Goal: Navigation & Orientation: Find specific page/section

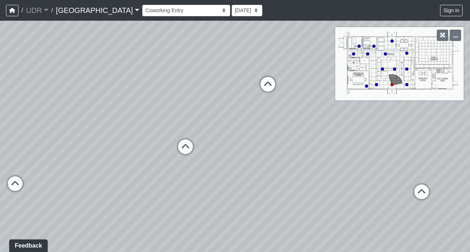
drag, startPoint x: 234, startPoint y: 119, endPoint x: 155, endPoint y: 67, distance: 94.3
click at [155, 67] on div "Loading... Conference Entry Loading... Manager's Office Entry Loading... Kitche…" at bounding box center [235, 136] width 470 height 231
drag, startPoint x: 134, startPoint y: 89, endPoint x: 252, endPoint y: 84, distance: 118.1
click at [252, 84] on div "Loading... Conference Entry Loading... Manager's Office Entry Loading... Kitche…" at bounding box center [235, 136] width 470 height 231
drag, startPoint x: 169, startPoint y: 91, endPoint x: 323, endPoint y: 210, distance: 195.1
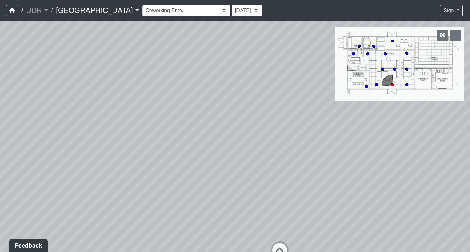
click at [323, 204] on div "Loading... Conference Entry Loading... Manager's Office Entry Loading... Kitche…" at bounding box center [235, 136] width 470 height 231
drag, startPoint x: 284, startPoint y: 183, endPoint x: 265, endPoint y: 127, distance: 59.1
click at [265, 127] on div "Loading... Conference Entry Loading... Manager's Office Entry Loading... Kitche…" at bounding box center [235, 136] width 470 height 231
drag, startPoint x: 223, startPoint y: 137, endPoint x: 193, endPoint y: 110, distance: 39.5
click at [184, 110] on div "Loading... Conference Entry Loading... Manager's Office Entry Loading... Kitche…" at bounding box center [235, 136] width 470 height 231
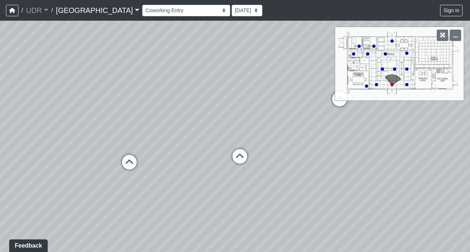
drag, startPoint x: 314, startPoint y: 141, endPoint x: 115, endPoint y: 101, distance: 203.3
click at [115, 101] on div "Loading... Conference Entry Loading... Manager's Office Entry Loading... Kitche…" at bounding box center [235, 136] width 470 height 231
drag, startPoint x: 199, startPoint y: 109, endPoint x: 225, endPoint y: 226, distance: 119.4
click at [226, 204] on div "Loading... Conference Entry Loading... Manager's Office Entry Loading... Kitche…" at bounding box center [235, 136] width 470 height 231
drag, startPoint x: 246, startPoint y: 165, endPoint x: 183, endPoint y: 210, distance: 77.0
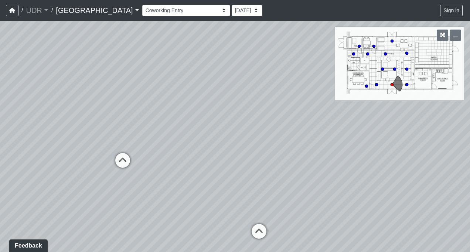
click at [183, 204] on div "Loading... Conference Entry Loading... Manager's Office Entry Loading... Kitche…" at bounding box center [235, 136] width 470 height 231
drag, startPoint x: 83, startPoint y: 145, endPoint x: 225, endPoint y: 117, distance: 144.6
click at [224, 117] on div "Loading... Conference Entry Loading... Manager's Office Entry Loading... Kitche…" at bounding box center [235, 136] width 470 height 231
drag, startPoint x: 48, startPoint y: 88, endPoint x: 259, endPoint y: 165, distance: 224.5
click at [259, 165] on div "Loading... Conference Entry Loading... Manager's Office Entry Loading... Kitche…" at bounding box center [235, 136] width 470 height 231
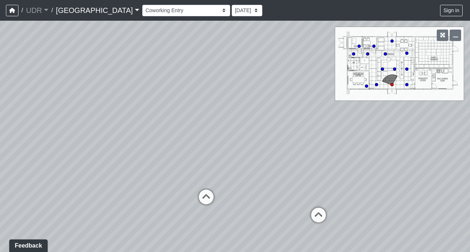
drag, startPoint x: 222, startPoint y: 192, endPoint x: 273, endPoint y: 123, distance: 85.2
click at [296, 116] on div "Loading... Conference Entry Loading... Manager's Office Entry Loading... Kitche…" at bounding box center [235, 136] width 470 height 231
drag, startPoint x: 185, startPoint y: 123, endPoint x: 280, endPoint y: 128, distance: 95.2
click at [280, 128] on div "Loading... Conference Entry Loading... Manager's Office Entry Loading... Kitche…" at bounding box center [235, 136] width 470 height 231
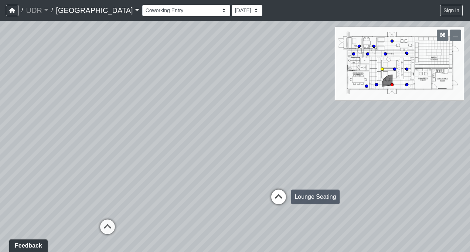
click at [281, 192] on icon at bounding box center [279, 201] width 22 height 22
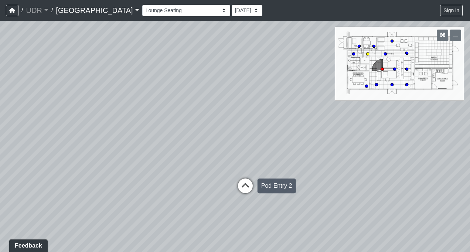
click at [250, 179] on icon at bounding box center [245, 190] width 22 height 22
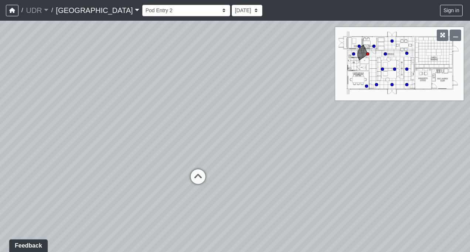
drag, startPoint x: 222, startPoint y: 177, endPoint x: 325, endPoint y: 138, distance: 110.2
click at [325, 138] on div "Loading... Conference Entry Loading... Manager's Office Entry Loading... Kitche…" at bounding box center [235, 136] width 470 height 231
drag, startPoint x: 324, startPoint y: 140, endPoint x: 20, endPoint y: 96, distance: 306.8
click at [22, 97] on div "Loading... Conference Entry Loading... Manager's Office Entry Loading... Kitche…" at bounding box center [235, 136] width 470 height 231
drag, startPoint x: 155, startPoint y: 104, endPoint x: 101, endPoint y: 150, distance: 70.0
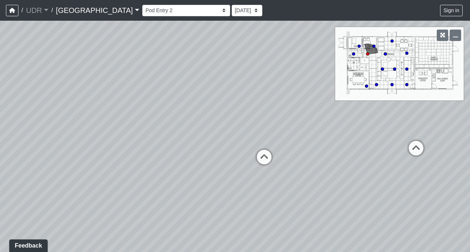
click at [101, 150] on div "Loading... Conference Entry Loading... Manager's Office Entry Loading... Kitche…" at bounding box center [235, 136] width 470 height 231
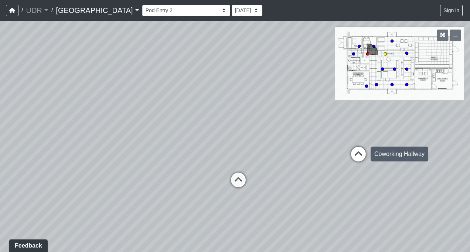
click at [351, 147] on icon at bounding box center [359, 158] width 22 height 22
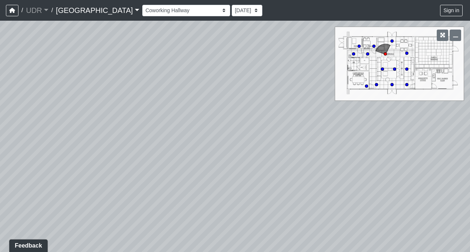
drag, startPoint x: 271, startPoint y: 159, endPoint x: 470, endPoint y: 233, distance: 212.2
click at [465, 204] on html "/ UDR UDR Loading... / [GEOGRAPHIC_DATA] Loading... Riverside Riverside Loading…" at bounding box center [235, 126] width 470 height 252
drag, startPoint x: 265, startPoint y: 145, endPoint x: 317, endPoint y: 137, distance: 52.4
click at [317, 137] on div "Loading... Conference Entry Loading... Manager's Office Entry Loading... Kitche…" at bounding box center [235, 136] width 470 height 231
drag, startPoint x: 172, startPoint y: 155, endPoint x: 225, endPoint y: 127, distance: 59.7
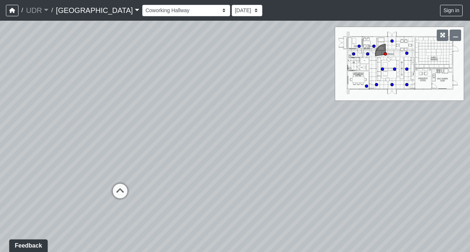
click at [236, 119] on div "Loading... Conference Entry Loading... Manager's Office Entry Loading... Kitche…" at bounding box center [235, 136] width 470 height 231
click at [153, 169] on icon at bounding box center [147, 177] width 22 height 22
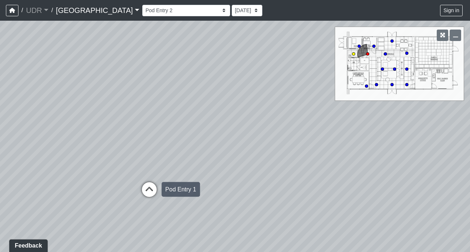
click at [155, 186] on icon at bounding box center [149, 193] width 22 height 22
drag, startPoint x: 233, startPoint y: 139, endPoint x: 152, endPoint y: 190, distance: 95.6
click at [152, 191] on div "Loading... Conference Entry Loading... Manager's Office Entry Loading... Kitche…" at bounding box center [235, 136] width 470 height 231
drag, startPoint x: 231, startPoint y: 168, endPoint x: 51, endPoint y: 121, distance: 185.3
click at [54, 122] on div "Loading... Conference Entry Loading... Manager's Office Entry Loading... Kitche…" at bounding box center [235, 136] width 470 height 231
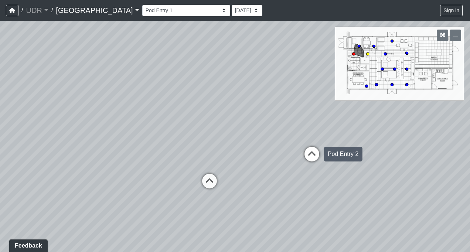
click at [314, 158] on icon at bounding box center [312, 158] width 22 height 22
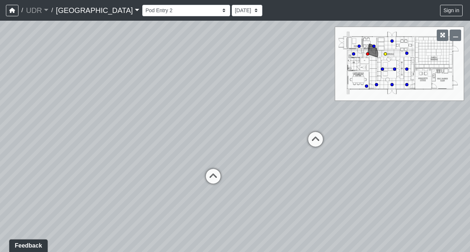
click at [316, 143] on icon at bounding box center [316, 143] width 22 height 22
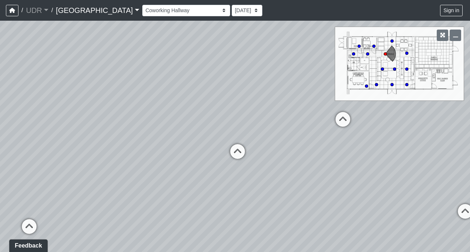
drag, startPoint x: 320, startPoint y: 152, endPoint x: 243, endPoint y: 188, distance: 85.0
click at [243, 188] on div "Loading... Conference Entry Loading... Manager's Office Entry Loading... Kitche…" at bounding box center [235, 136] width 470 height 231
drag, startPoint x: 277, startPoint y: 136, endPoint x: 170, endPoint y: 187, distance: 118.4
click at [170, 187] on div "Loading... Conference Entry Loading... Manager's Office Entry Loading... Kitche…" at bounding box center [235, 136] width 470 height 231
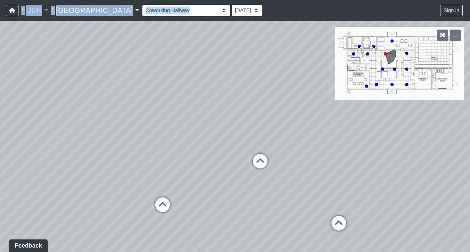
drag, startPoint x: 250, startPoint y: 10, endPoint x: 267, endPoint y: 58, distance: 51.1
click at [267, 58] on div "/ UDR UDR Loading... / [GEOGRAPHIC_DATA] Loading... Riverside Riverside Loading…" at bounding box center [235, 126] width 470 height 252
click at [254, 160] on icon at bounding box center [260, 165] width 22 height 22
select select "cKgYHPppyKcLP59C2j1CB1"
click at [334, 154] on div "Loading... Conference Entry Loading... Manager's Office Entry Loading... Kitche…" at bounding box center [235, 136] width 470 height 231
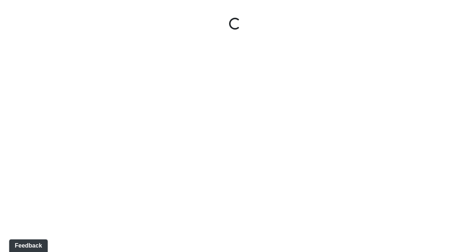
select select "cKgYHPppyKcLP59C2j1CB1"
